Goal: Use online tool/utility: Utilize a website feature to perform a specific function

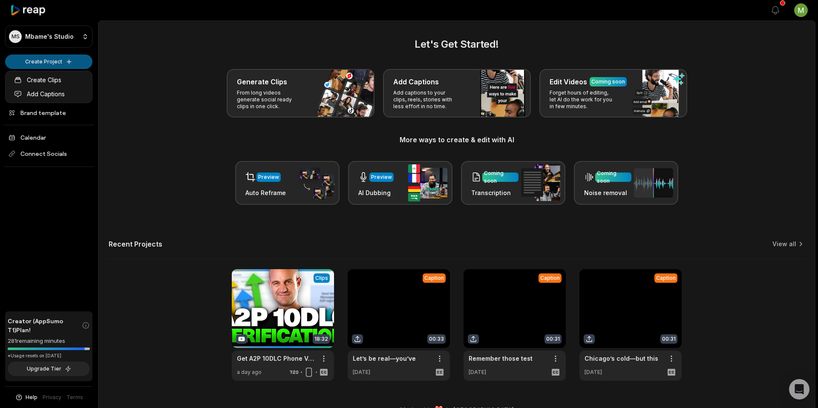
click at [54, 62] on html "MS Mbame's Studio Create Project Home Projects Brand template Calendar Connect …" at bounding box center [409, 204] width 818 height 408
click at [65, 61] on html "MS Mbame's Studio Create Project Home Projects Brand template Calendar Connect …" at bounding box center [409, 204] width 818 height 408
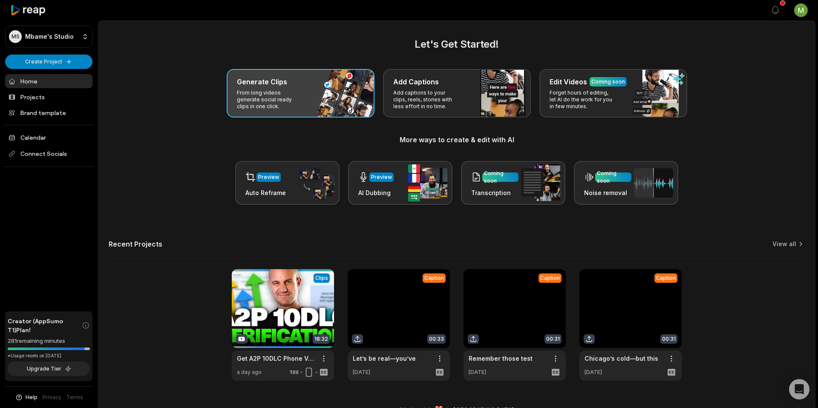
click at [302, 103] on p "From long videos generate social ready clips in one click." at bounding box center [270, 99] width 66 height 20
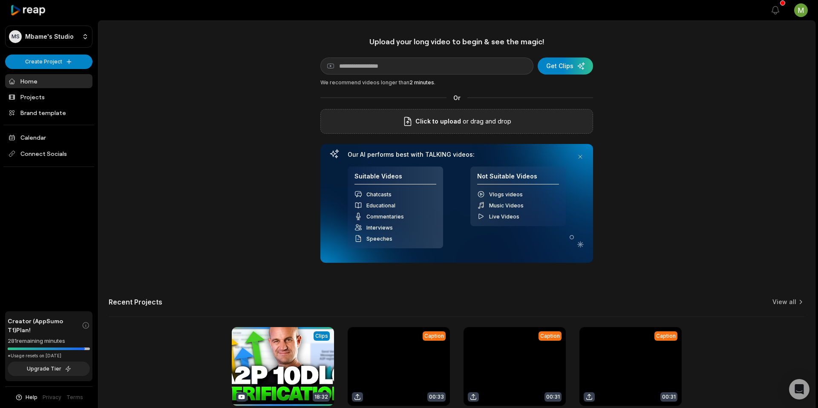
click at [504, 124] on p "or drag and drop" at bounding box center [486, 121] width 50 height 10
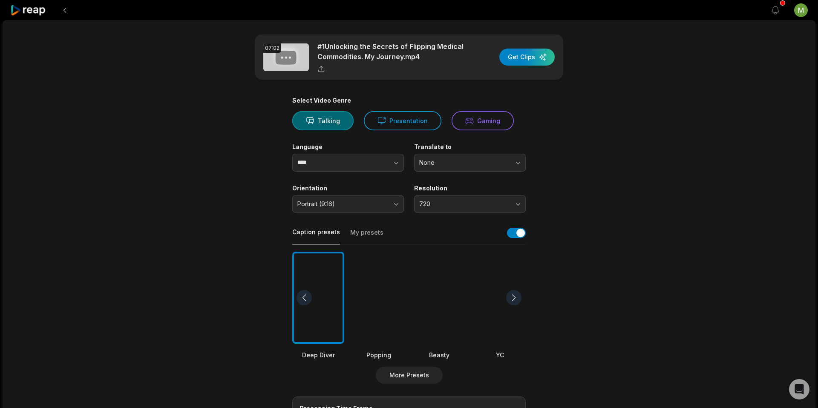
click at [317, 307] on div at bounding box center [318, 298] width 52 height 92
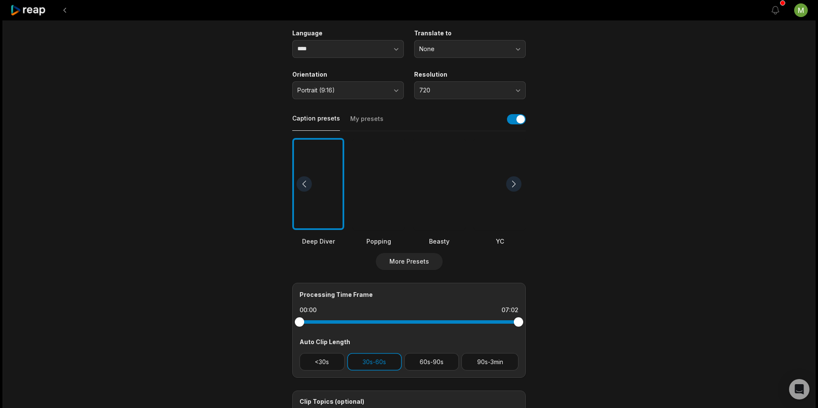
scroll to position [116, 0]
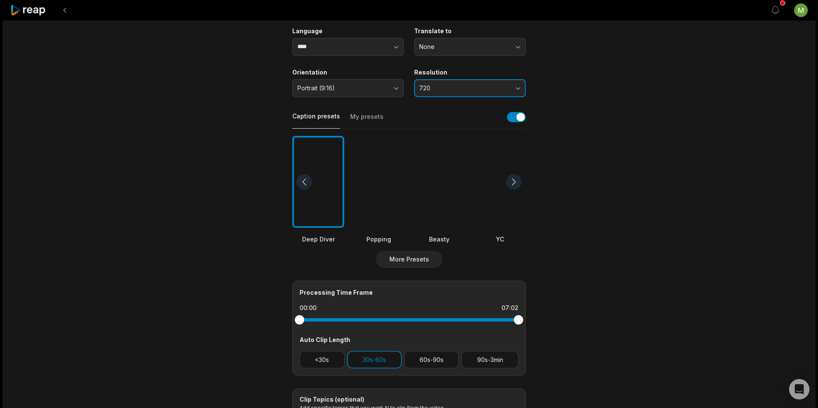
click at [478, 91] on span "720" at bounding box center [463, 88] width 89 height 8
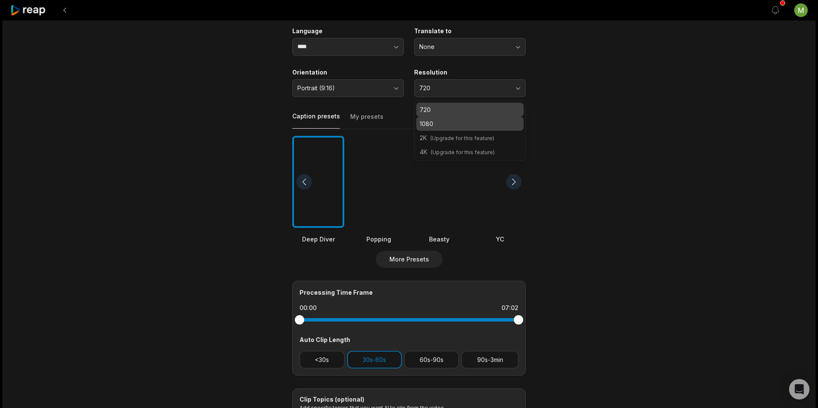
click at [466, 126] on p "1080" at bounding box center [470, 123] width 101 height 9
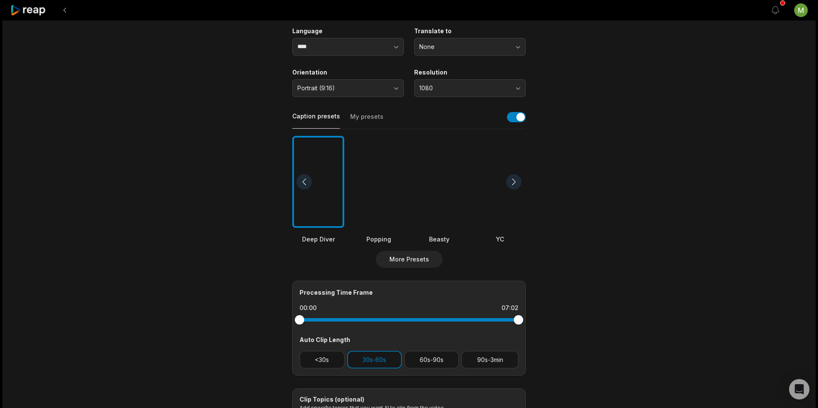
click at [596, 172] on main "07:02 #1Unlocking the Secrets of Flipping Medical Commodities. My Journey.mp4 G…" at bounding box center [409, 180] width 412 height 522
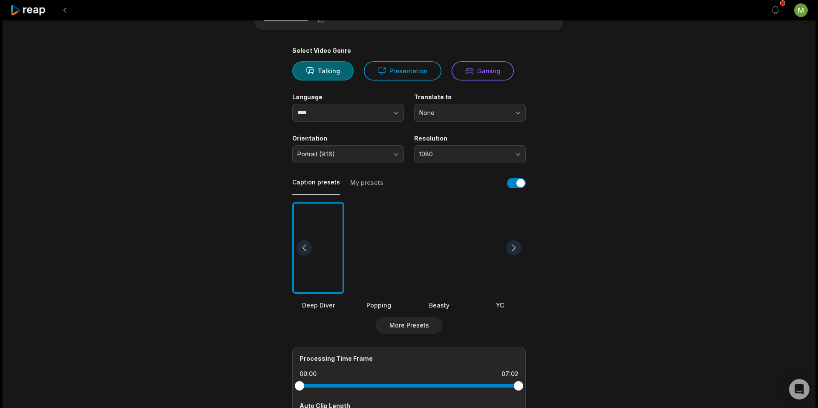
scroll to position [0, 0]
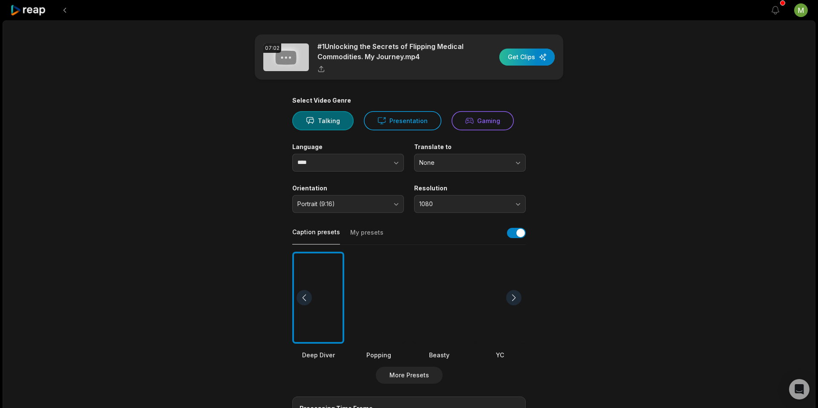
click at [524, 60] on div "button" at bounding box center [526, 57] width 55 height 17
